Goal: Information Seeking & Learning: Learn about a topic

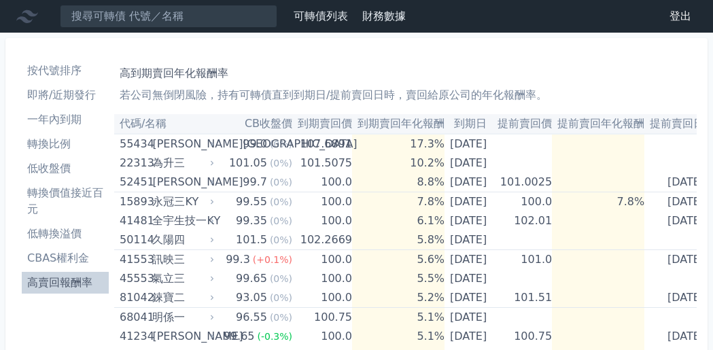
click at [52, 234] on li "低轉換溢價" at bounding box center [65, 234] width 87 height 16
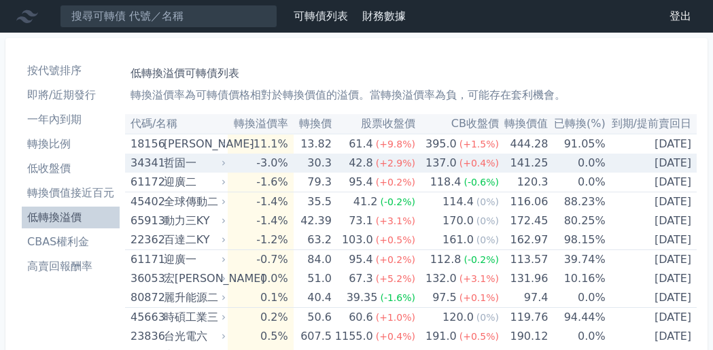
click at [185, 165] on div "哲固一" at bounding box center [193, 163] width 59 height 19
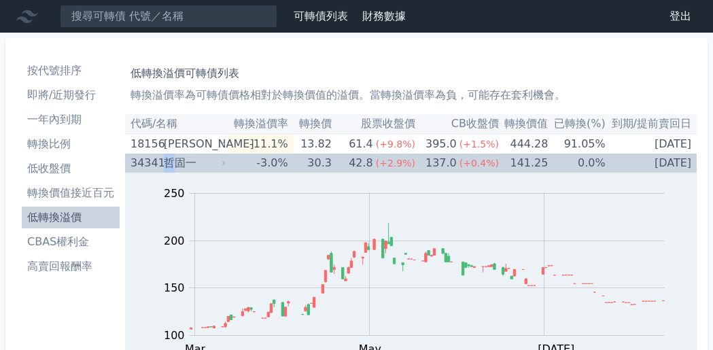
click at [169, 162] on div "哲固一" at bounding box center [193, 163] width 59 height 19
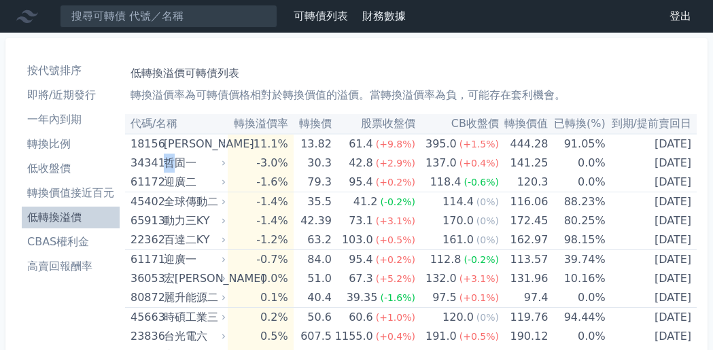
click at [53, 92] on li "即將/近期發行" at bounding box center [71, 95] width 98 height 16
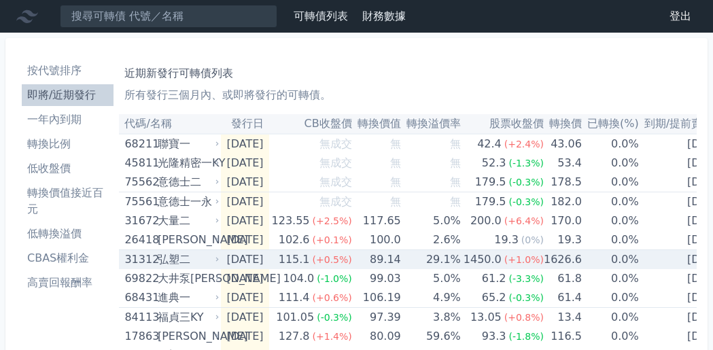
scroll to position [85, 0]
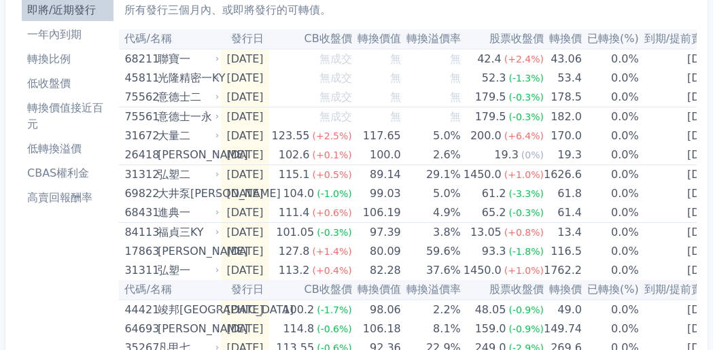
click at [71, 171] on li "CBAS權利金" at bounding box center [68, 173] width 92 height 16
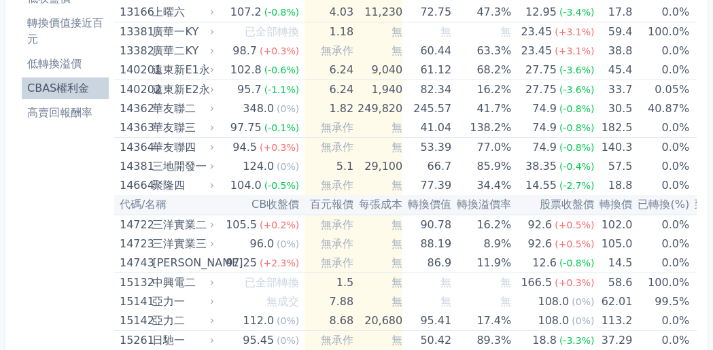
scroll to position [85, 0]
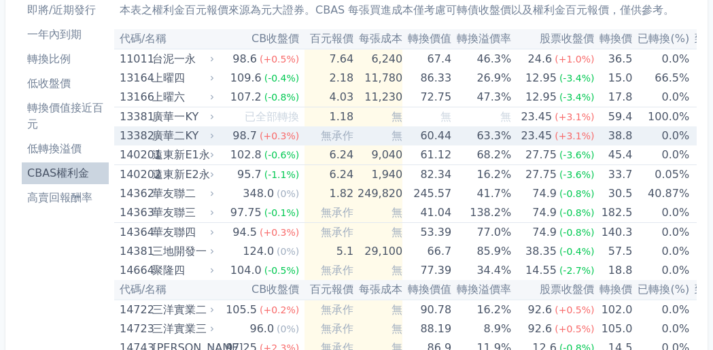
click at [171, 133] on div "廣華二KY" at bounding box center [181, 135] width 59 height 19
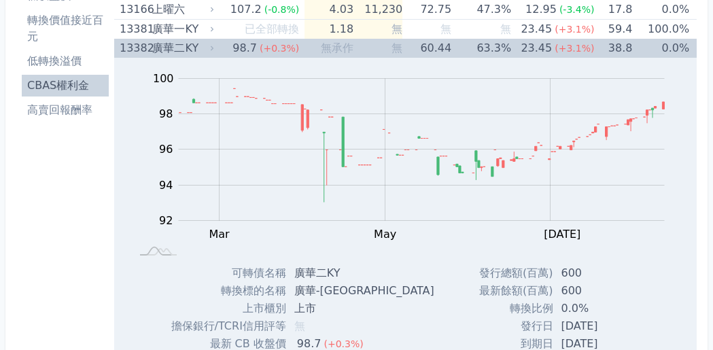
scroll to position [170, 0]
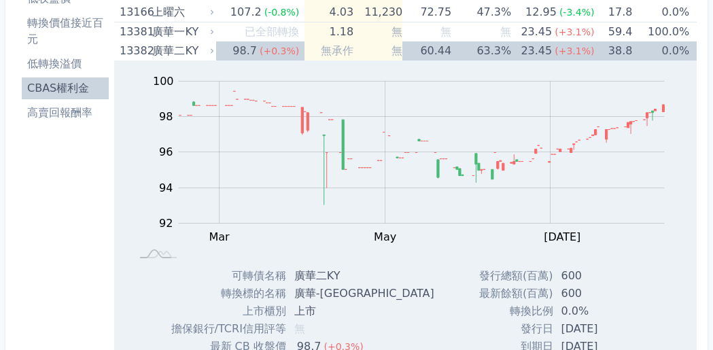
click at [47, 110] on li "高賣回報酬率" at bounding box center [65, 113] width 87 height 16
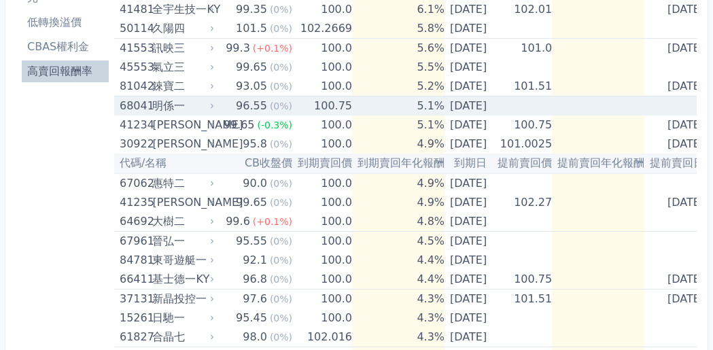
scroll to position [284, 0]
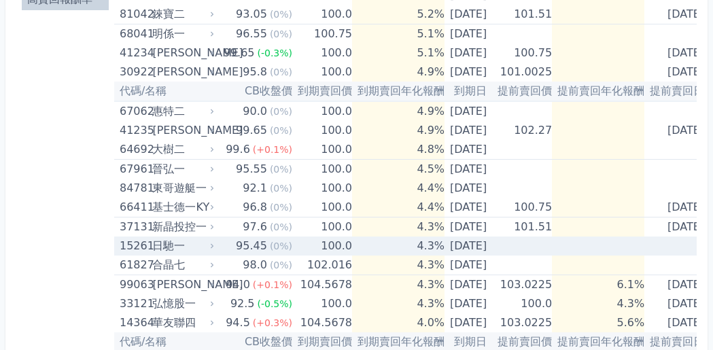
click at [171, 243] on div "日馳一" at bounding box center [181, 246] width 59 height 19
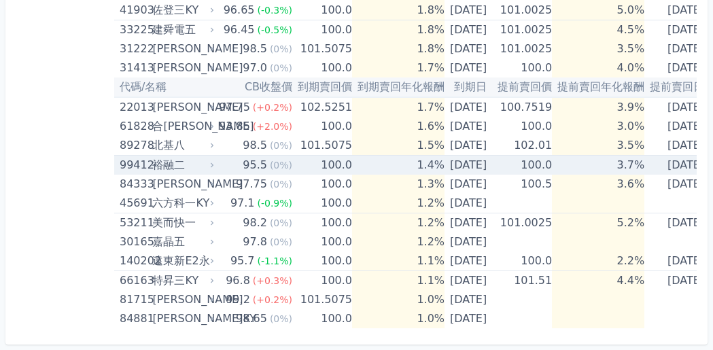
scroll to position [1745, 0]
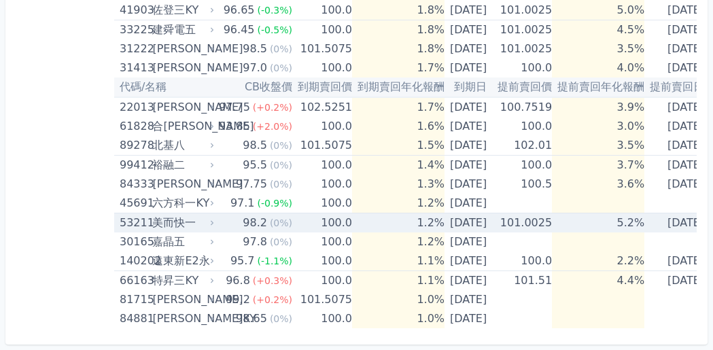
click at [160, 213] on div "美而快一" at bounding box center [181, 222] width 59 height 19
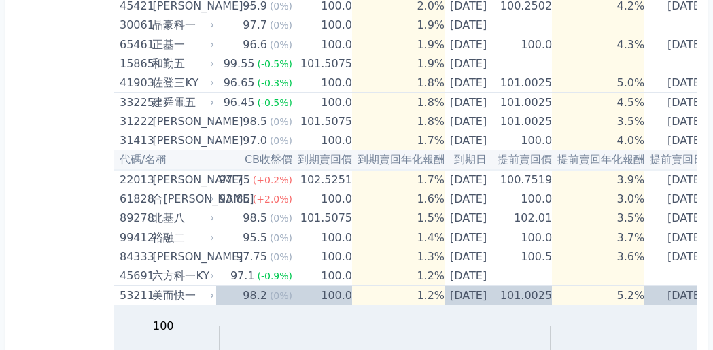
scroll to position [1575, 0]
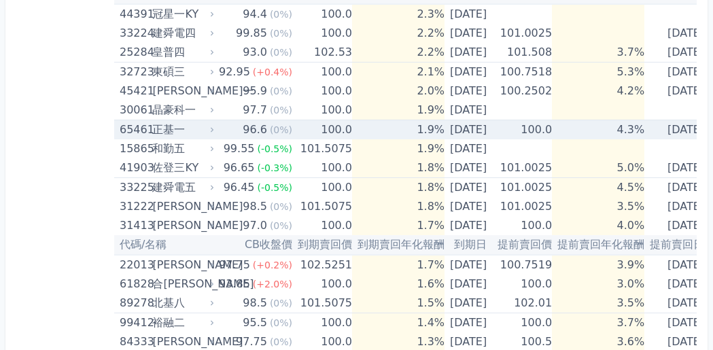
click at [150, 128] on div "65461 正基一" at bounding box center [164, 129] width 88 height 19
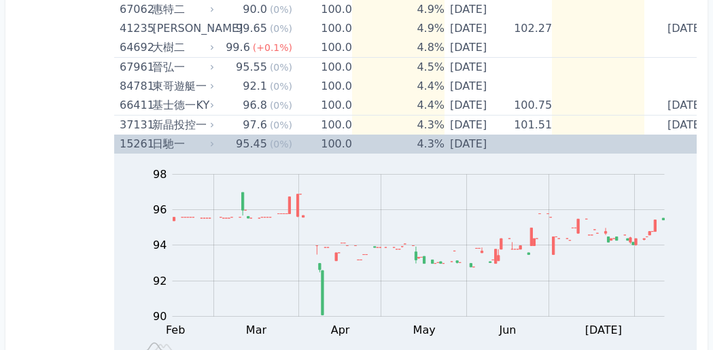
scroll to position [301, 0]
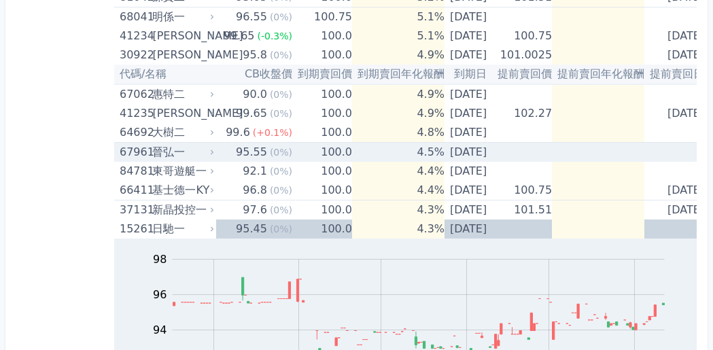
click at [152, 148] on div "晉弘一" at bounding box center [181, 152] width 59 height 19
